Goal: Task Accomplishment & Management: Manage account settings

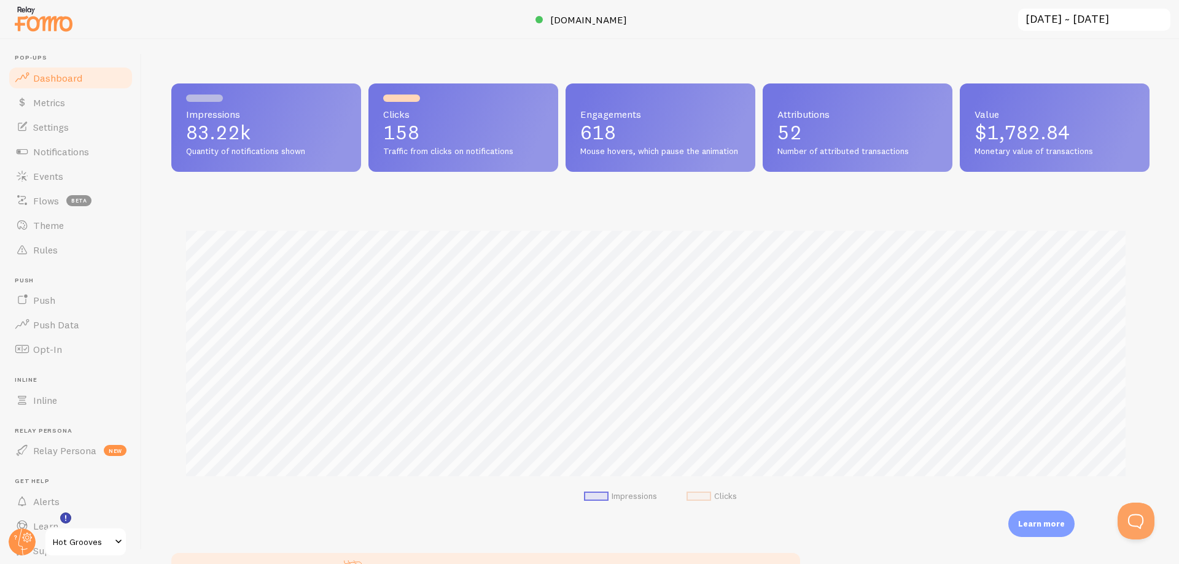
scroll to position [43, 0]
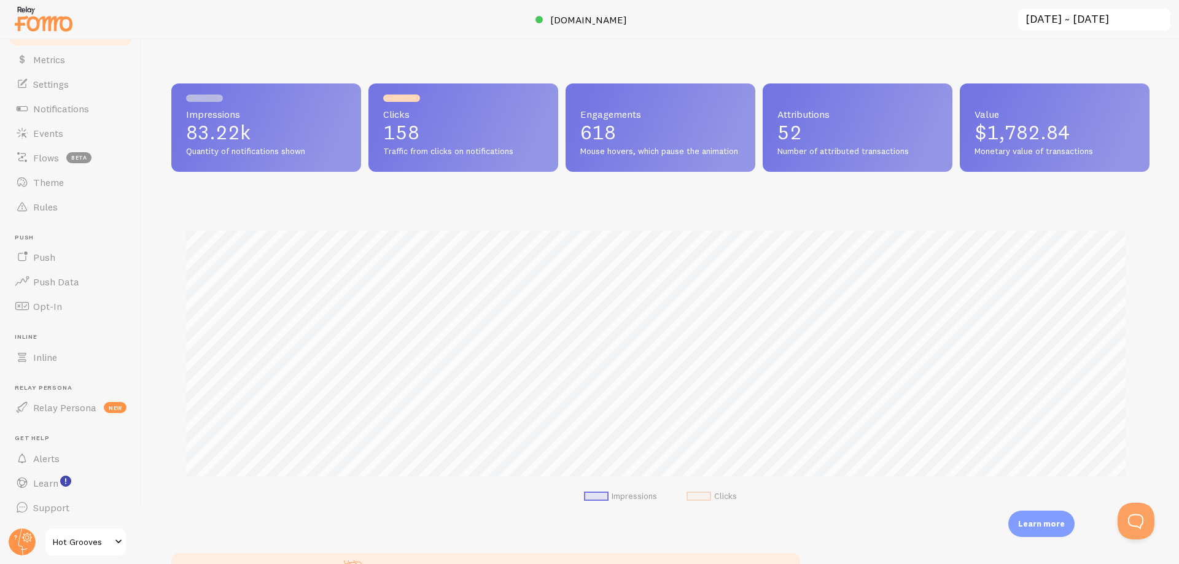
click at [63, 545] on span "Hot Grooves" at bounding box center [82, 542] width 58 height 15
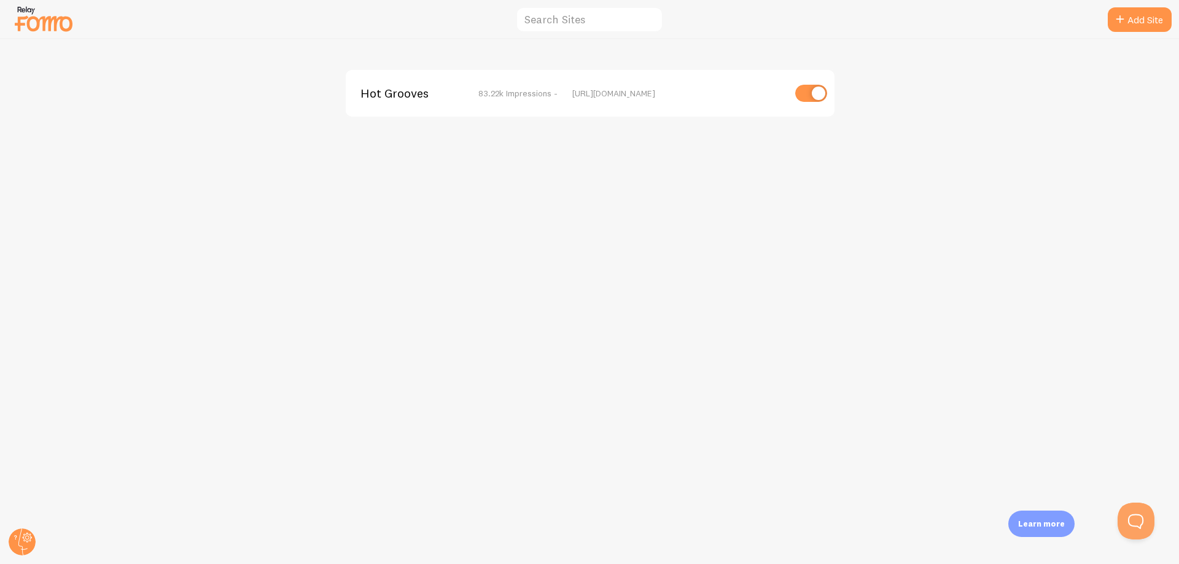
click at [477, 96] on div "Hot Grooves 83.22k Impressions -" at bounding box center [458, 93] width 197 height 11
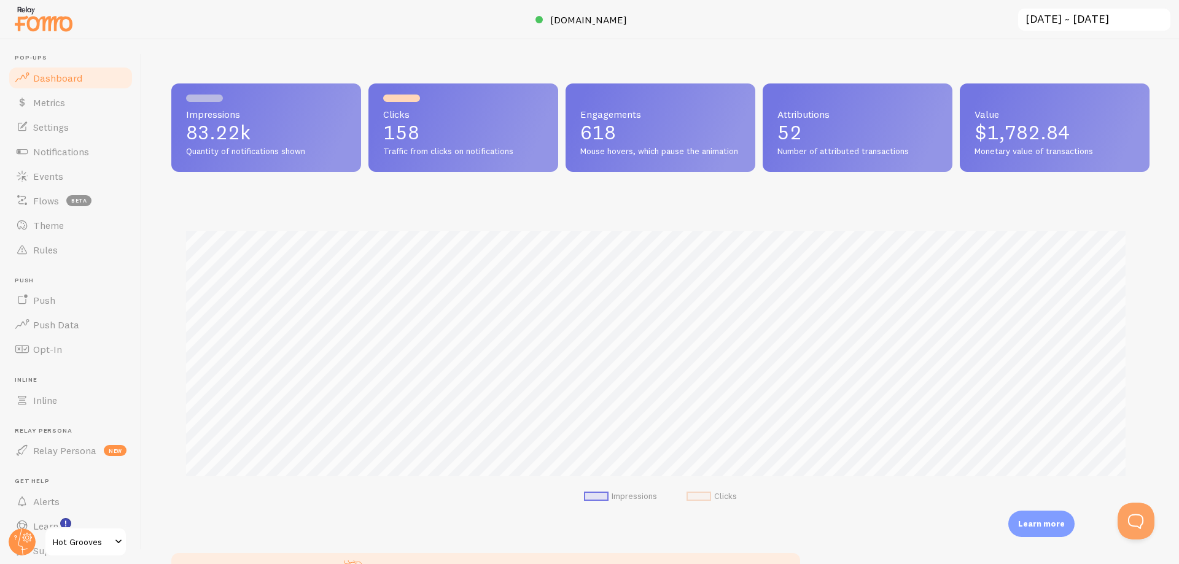
scroll to position [322, 969]
click at [87, 101] on link "Metrics" at bounding box center [70, 102] width 126 height 25
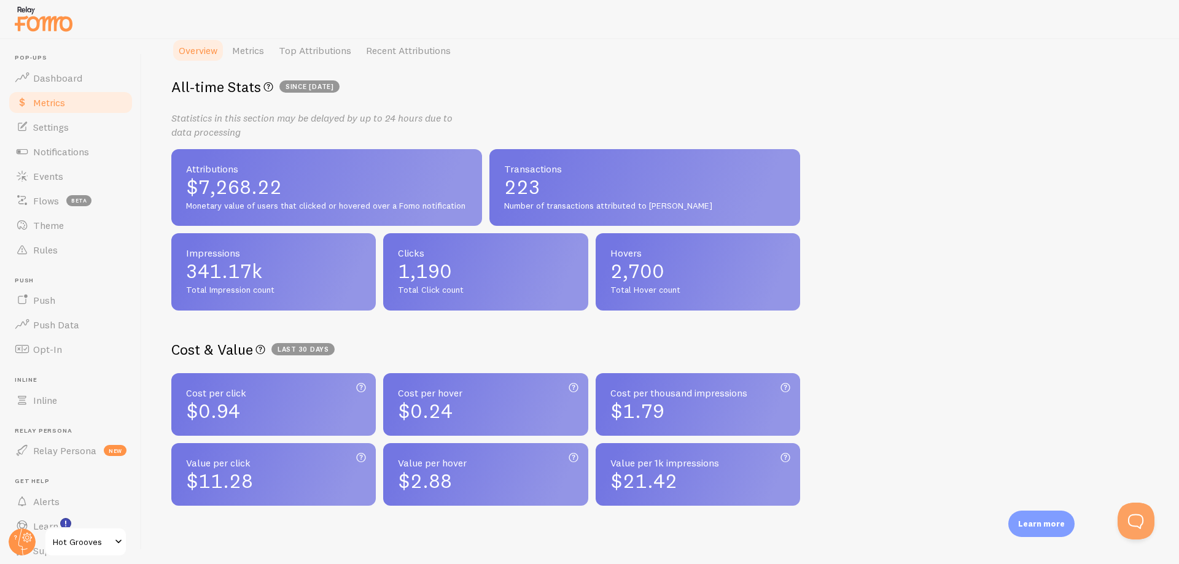
scroll to position [229, 0]
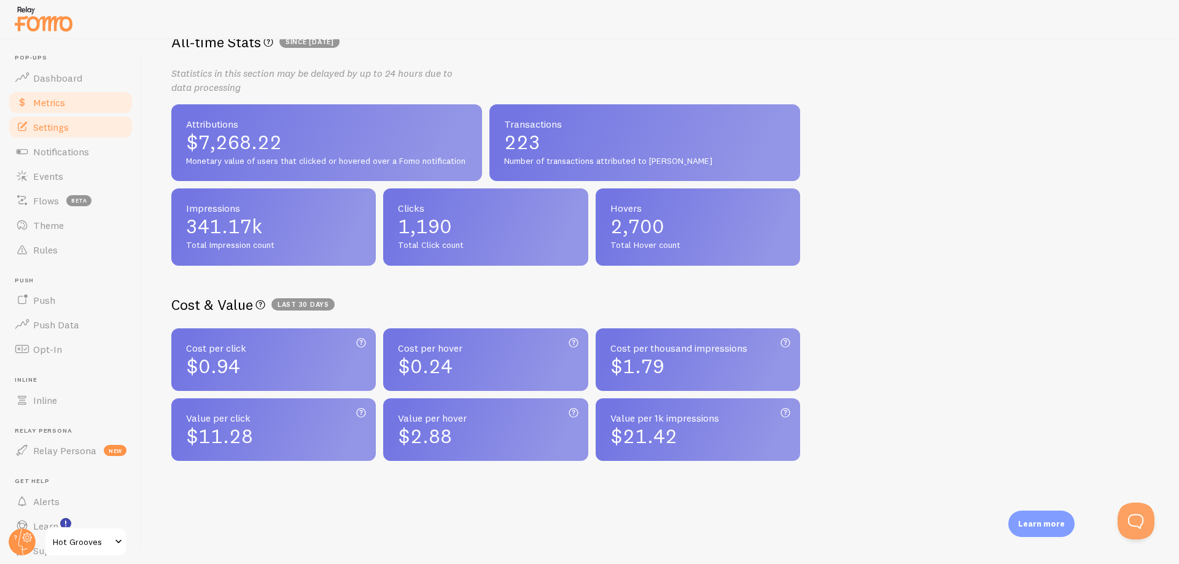
click at [71, 127] on link "Settings" at bounding box center [70, 127] width 126 height 25
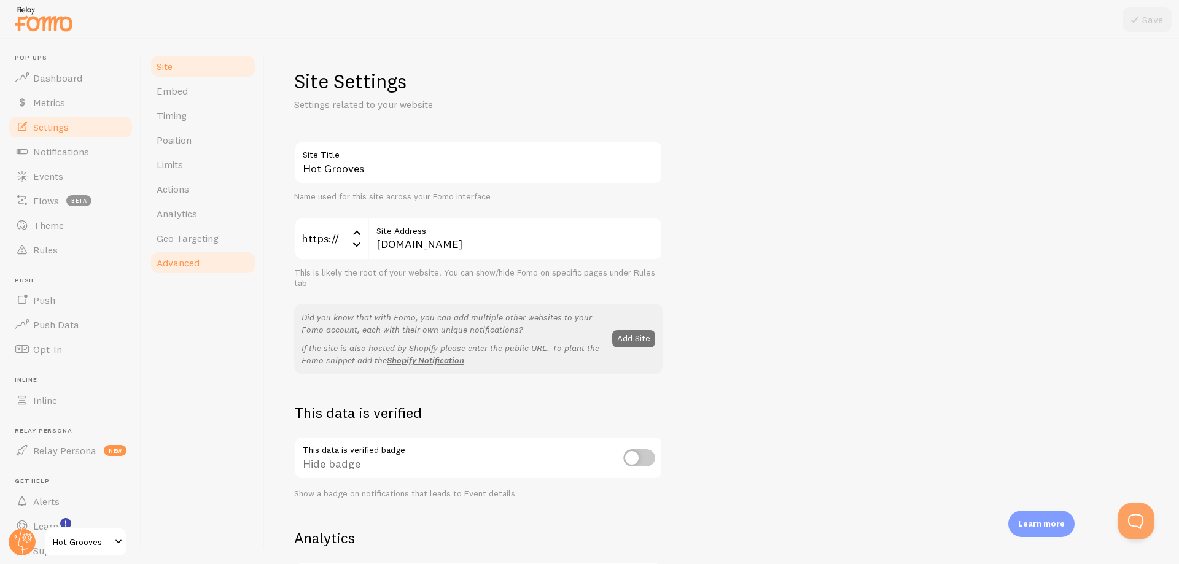
click at [209, 257] on link "Advanced" at bounding box center [202, 262] width 107 height 25
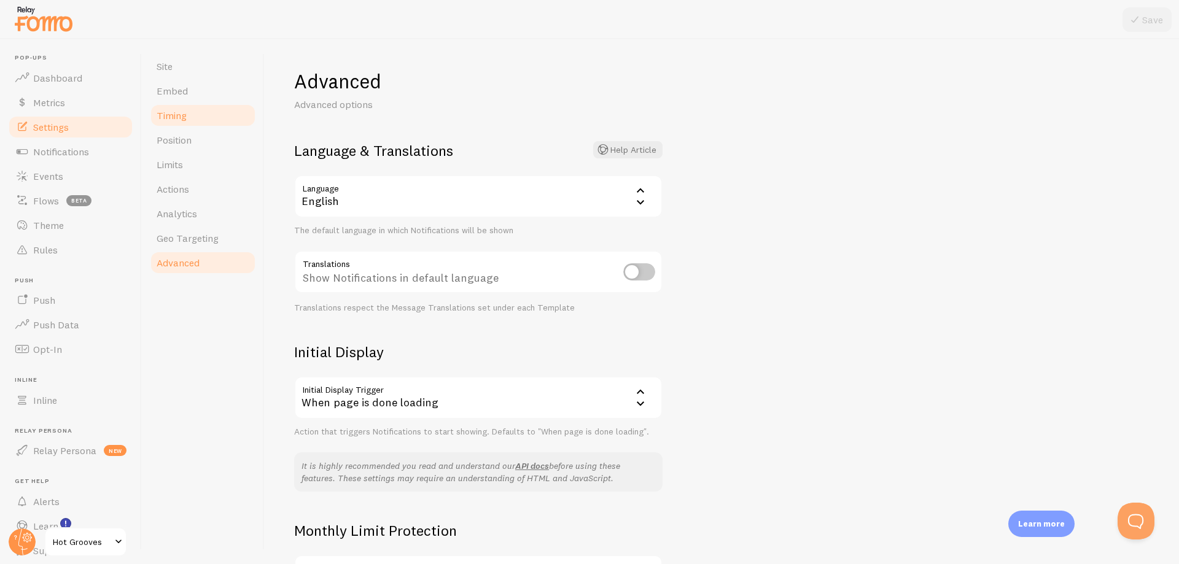
click at [198, 118] on link "Timing" at bounding box center [202, 115] width 107 height 25
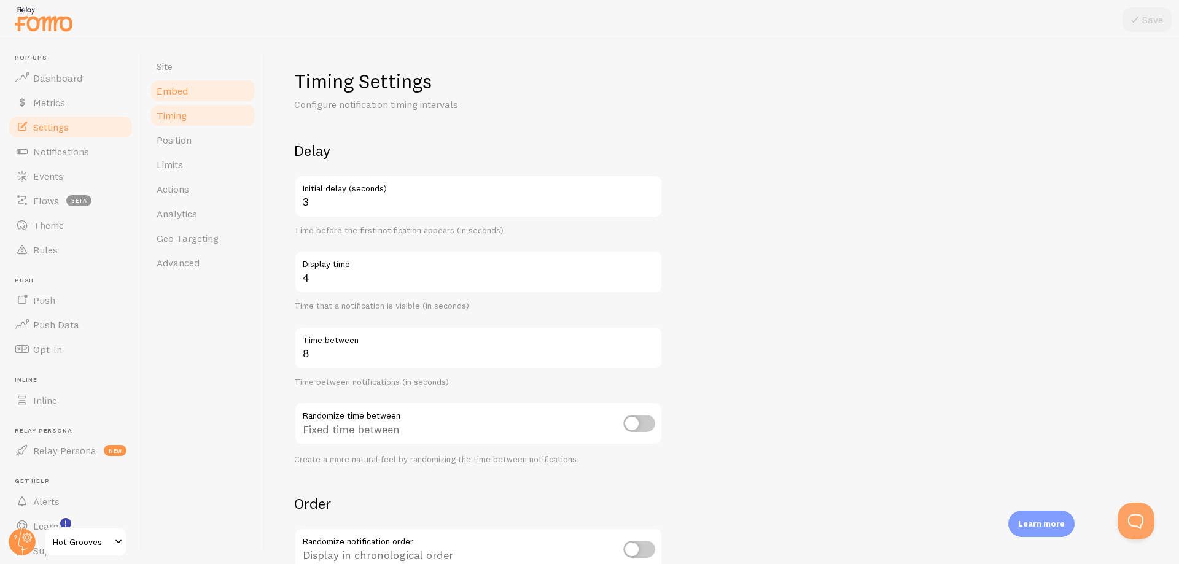
click at [204, 85] on link "Embed" at bounding box center [202, 91] width 107 height 25
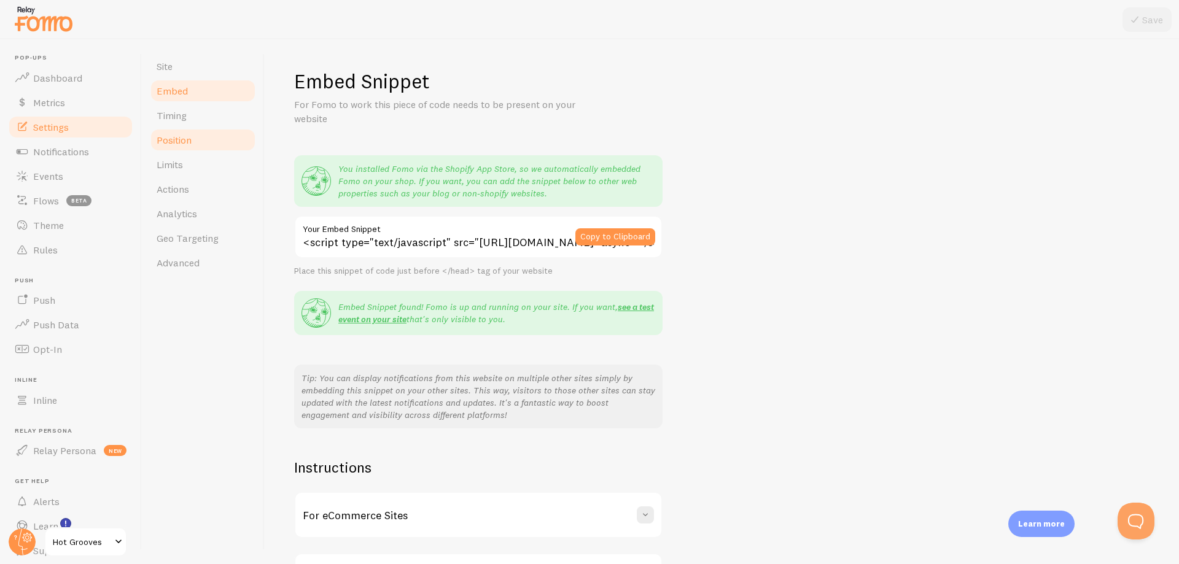
click at [199, 136] on link "Position" at bounding box center [202, 140] width 107 height 25
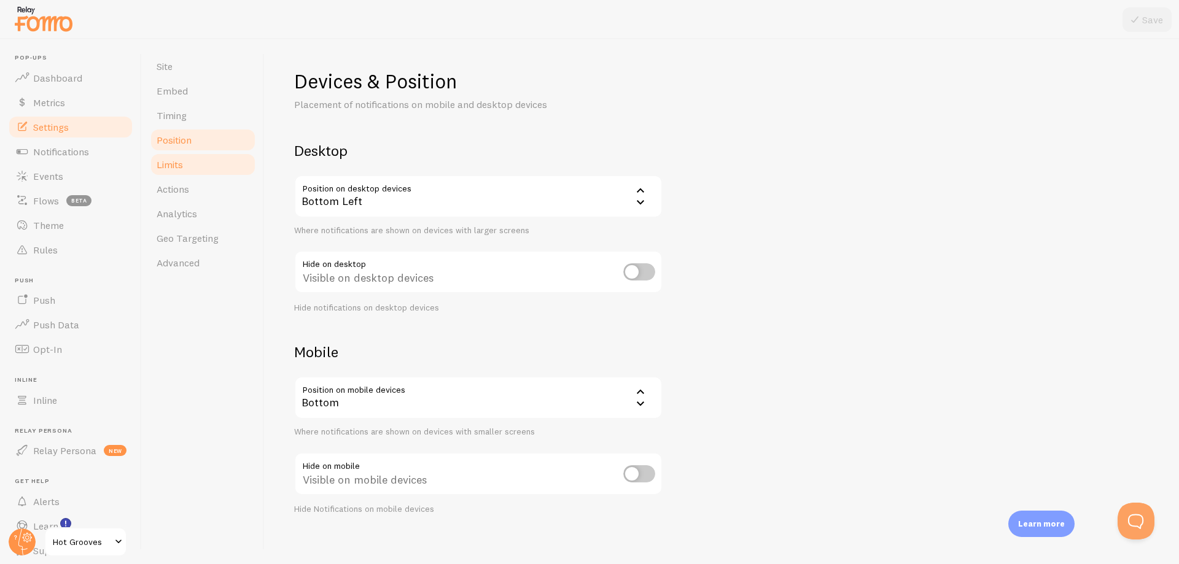
click at [195, 167] on link "Limits" at bounding box center [202, 164] width 107 height 25
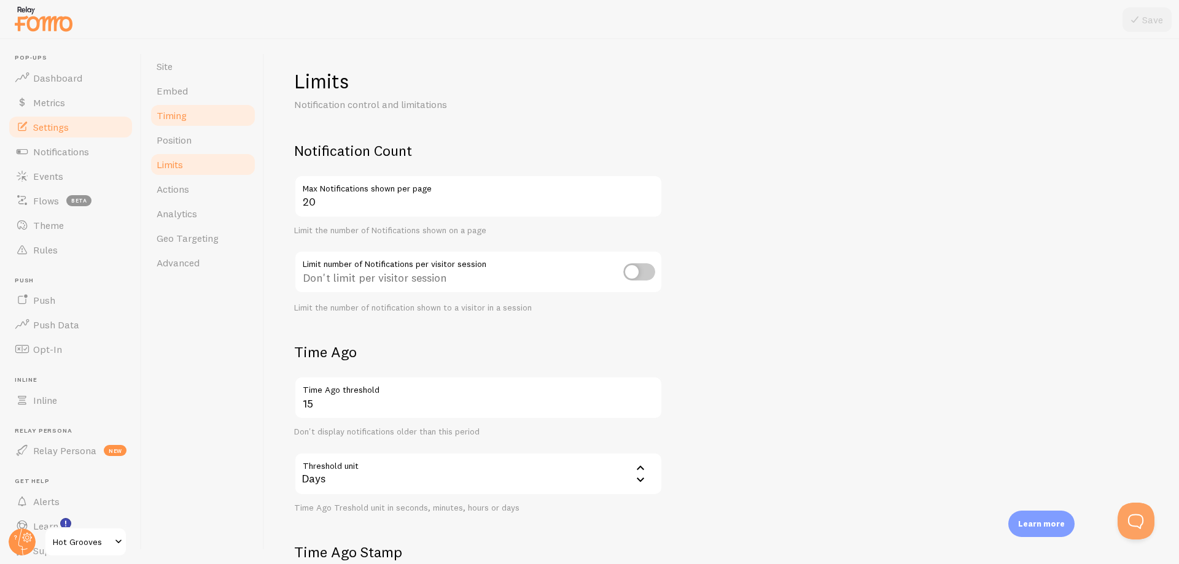
click at [196, 104] on link "Timing" at bounding box center [202, 115] width 107 height 25
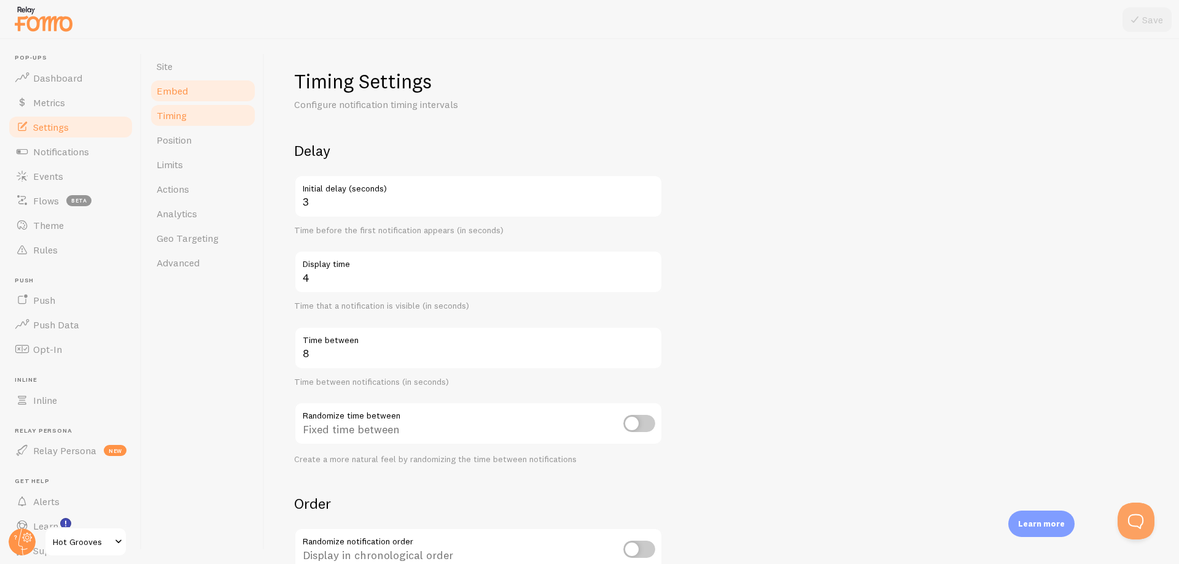
click at [199, 89] on link "Embed" at bounding box center [202, 91] width 107 height 25
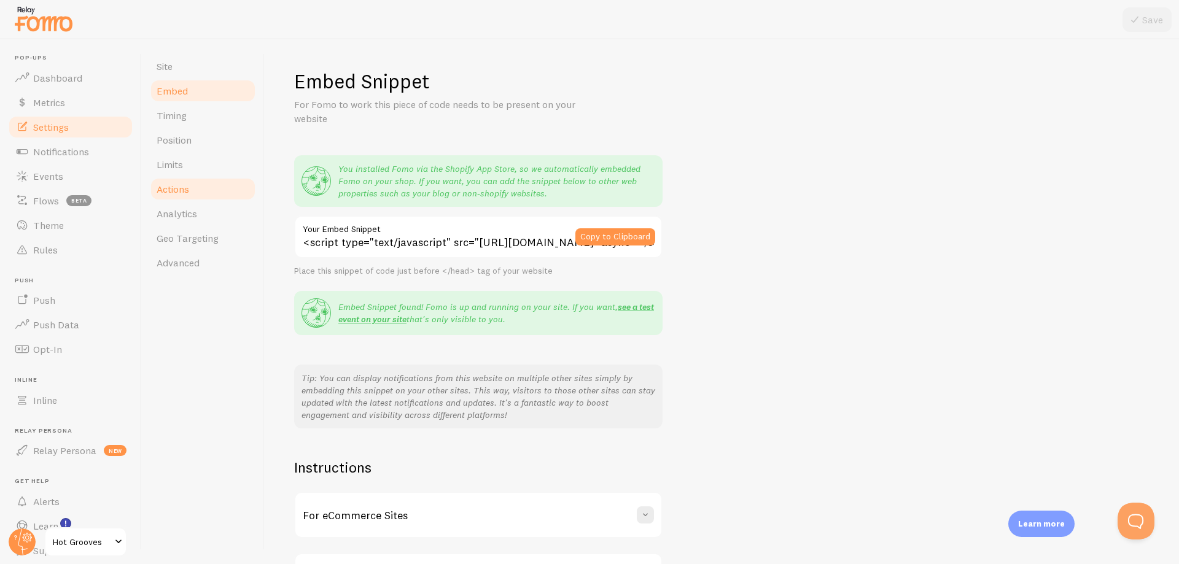
click at [185, 184] on span "Actions" at bounding box center [173, 189] width 33 height 12
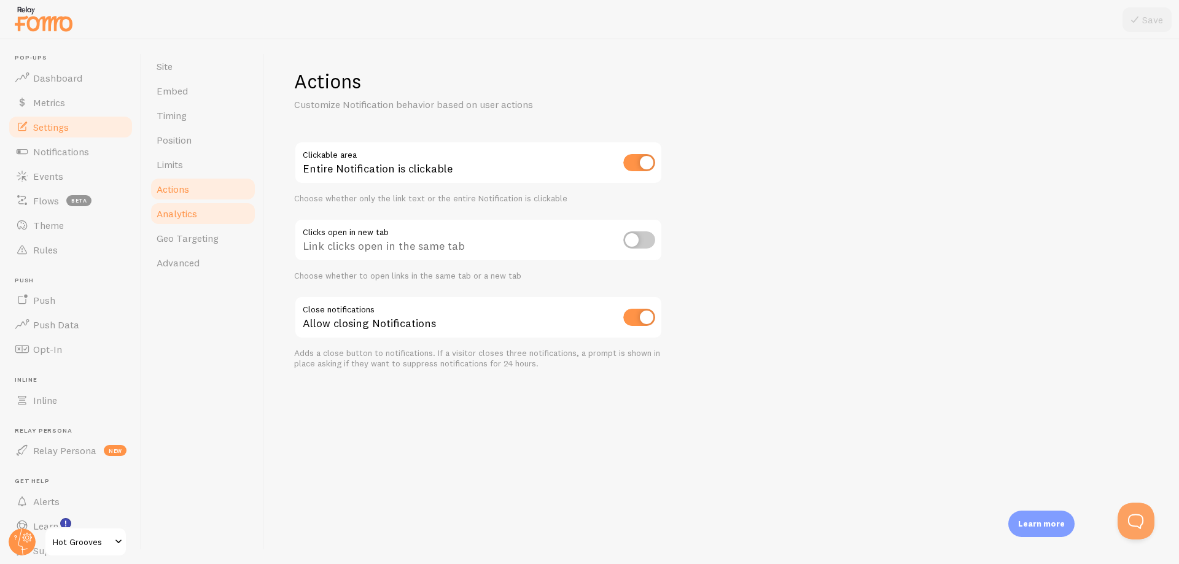
click at [187, 208] on span "Analytics" at bounding box center [177, 214] width 41 height 12
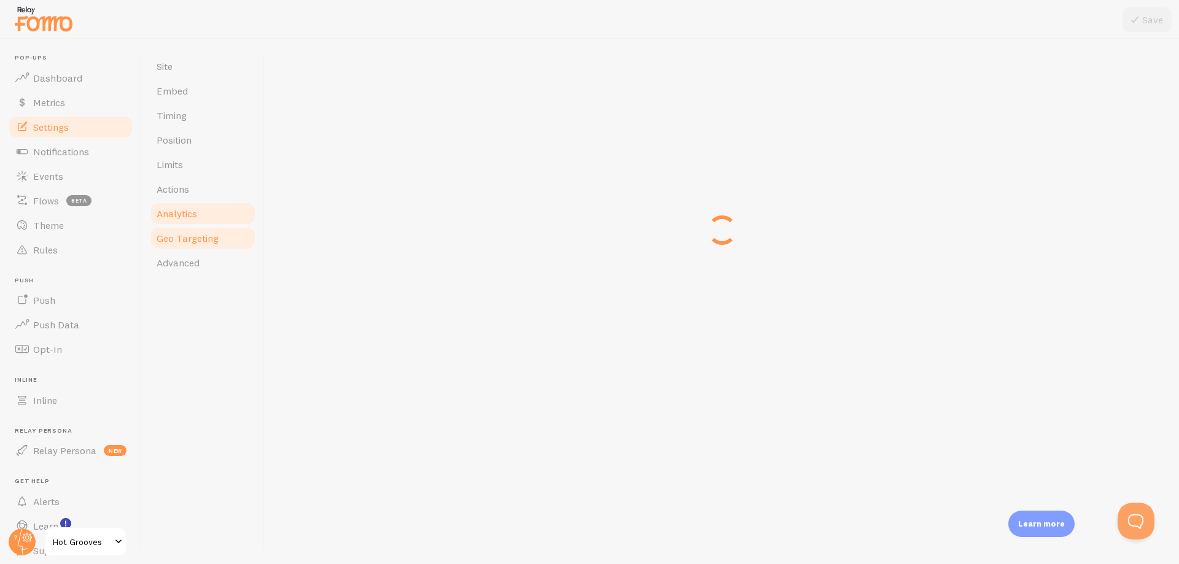
click at [185, 241] on span "Geo Targeting" at bounding box center [188, 238] width 62 height 12
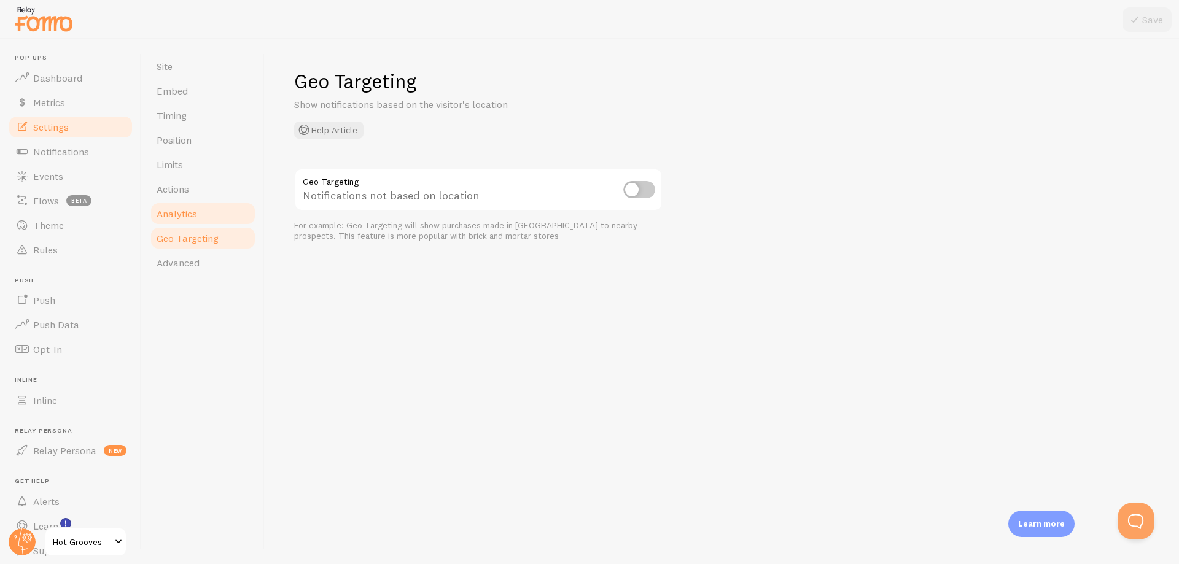
click at [191, 224] on link "Analytics" at bounding box center [202, 213] width 107 height 25
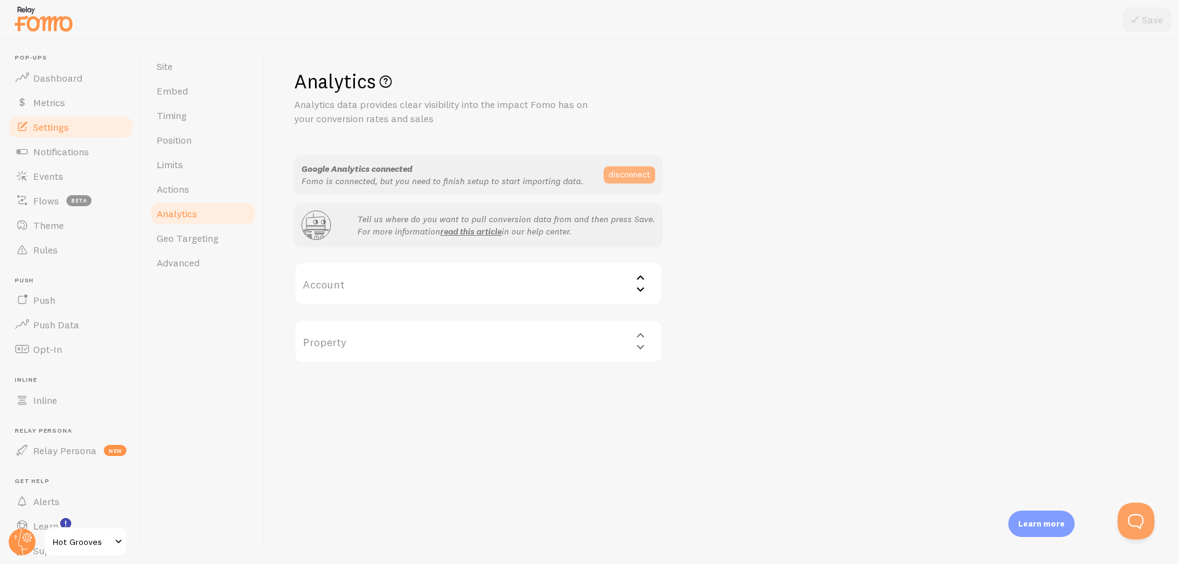
click at [641, 171] on button "disconnect" at bounding box center [630, 174] width 52 height 17
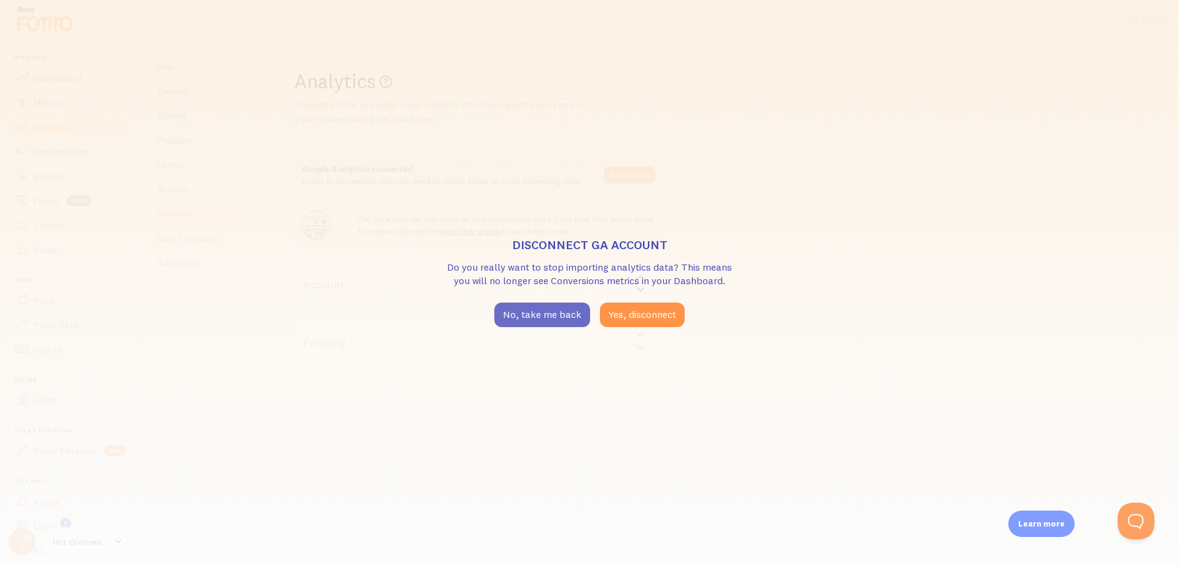
click at [563, 317] on button "No, take me back" at bounding box center [542, 315] width 96 height 25
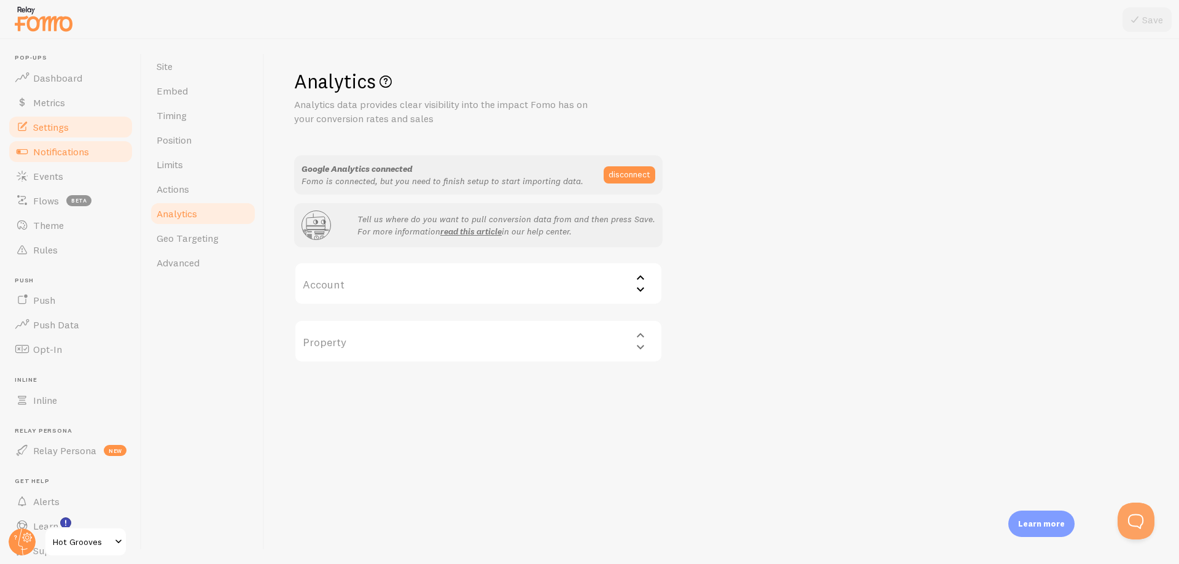
click at [64, 144] on link "Notifications" at bounding box center [70, 151] width 126 height 25
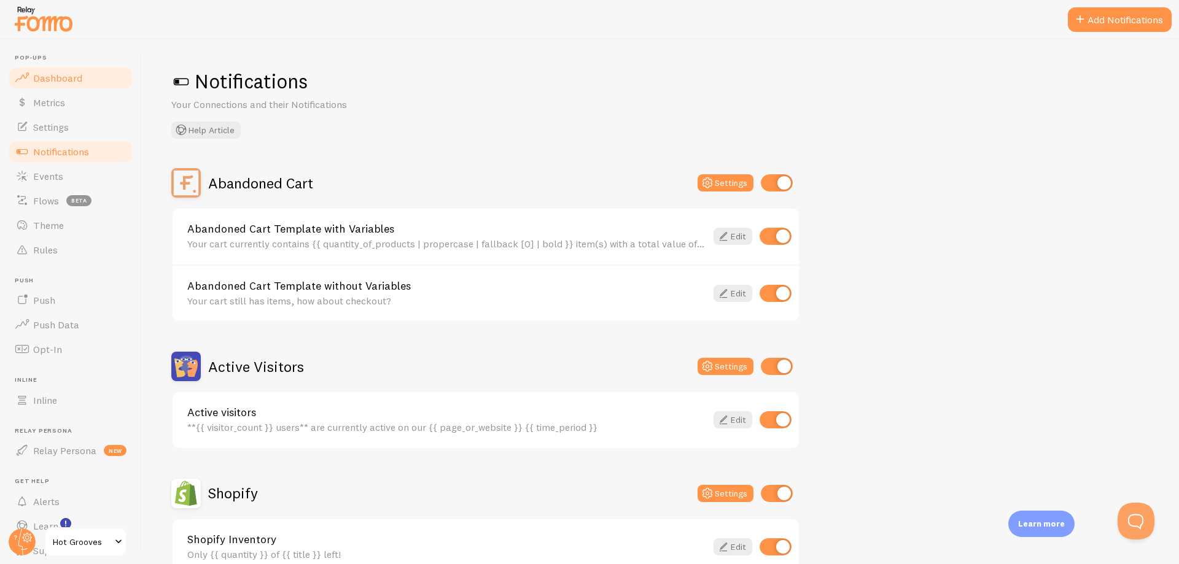
click at [62, 83] on span "Dashboard" at bounding box center [57, 78] width 49 height 12
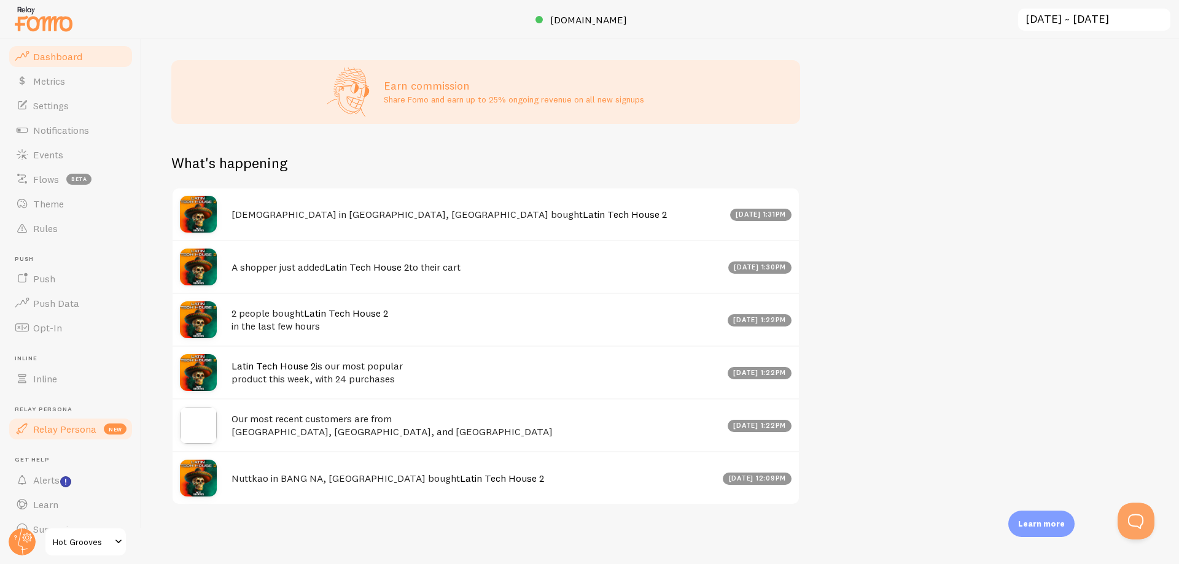
scroll to position [43, 0]
click at [115, 545] on span at bounding box center [118, 542] width 15 height 15
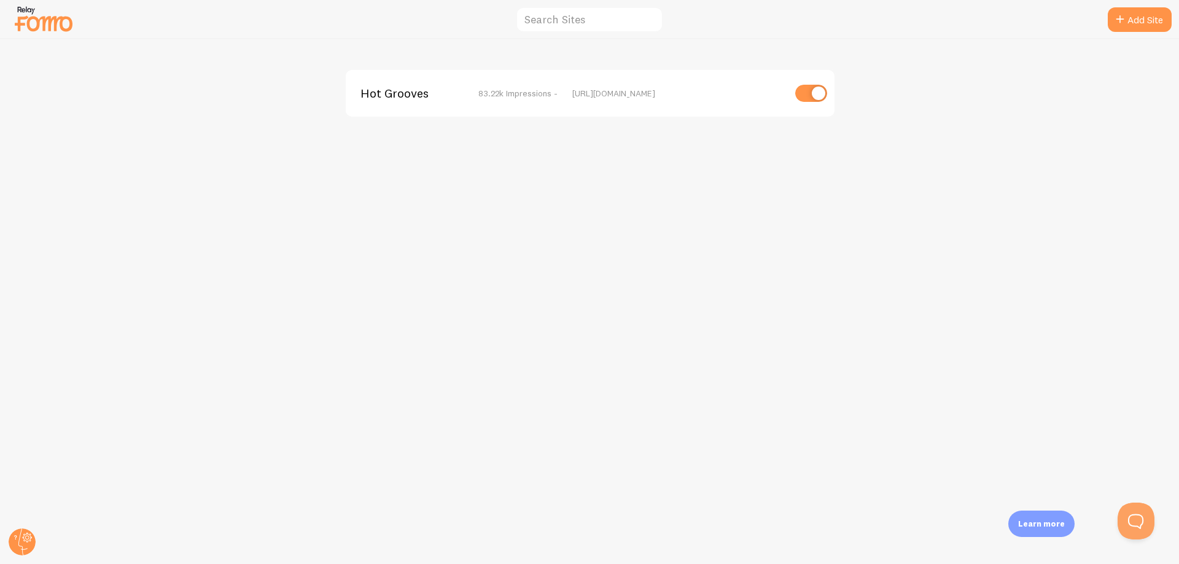
click at [425, 93] on span "Hot Grooves" at bounding box center [409, 93] width 99 height 11
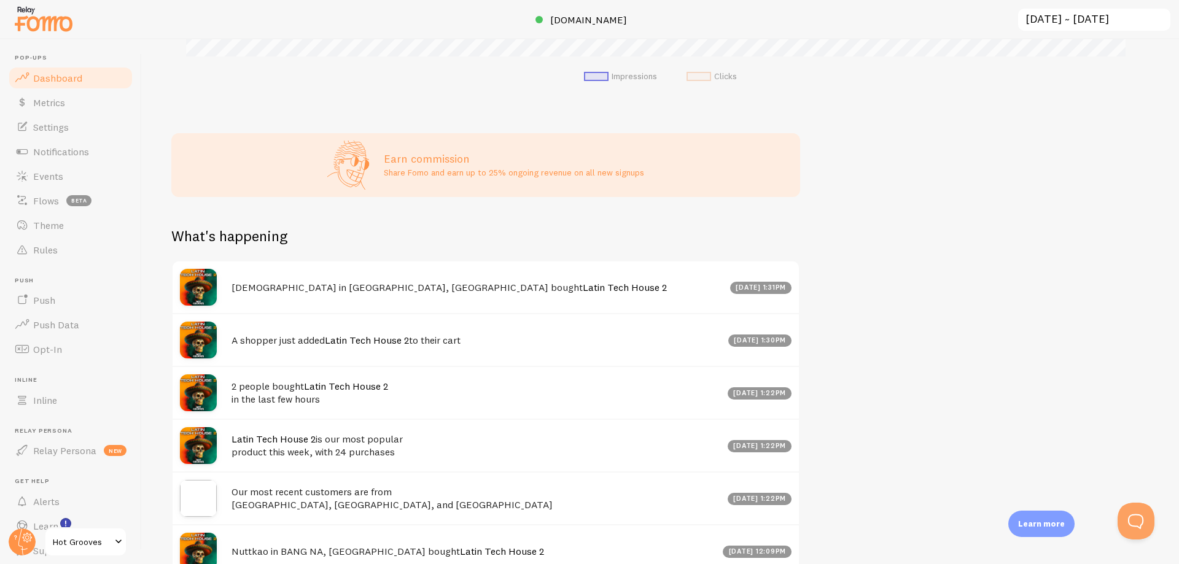
scroll to position [503, 0]
